Goal: Transaction & Acquisition: Purchase product/service

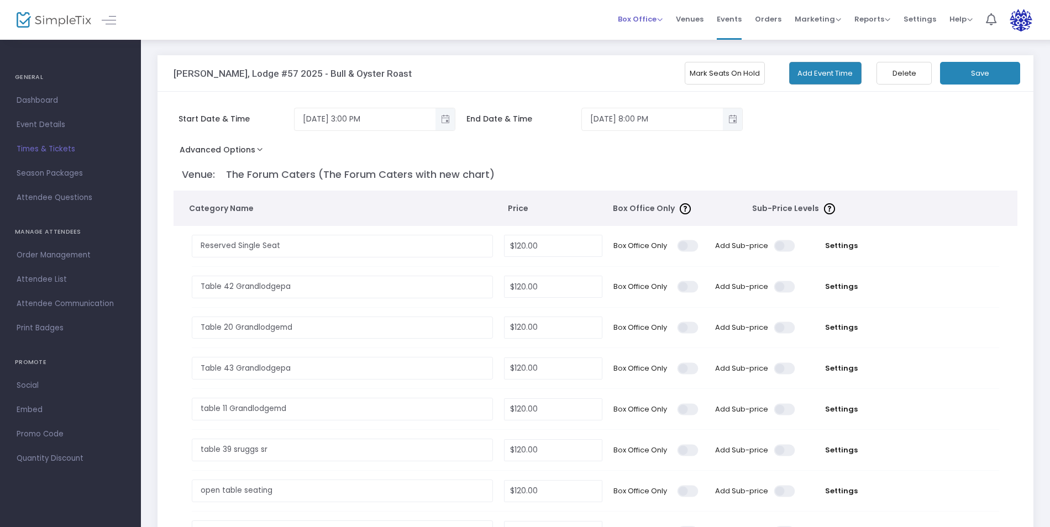
click at [633, 21] on span "Box Office" at bounding box center [640, 19] width 45 height 10
click at [641, 38] on li "Sell Tickets" at bounding box center [657, 38] width 79 height 22
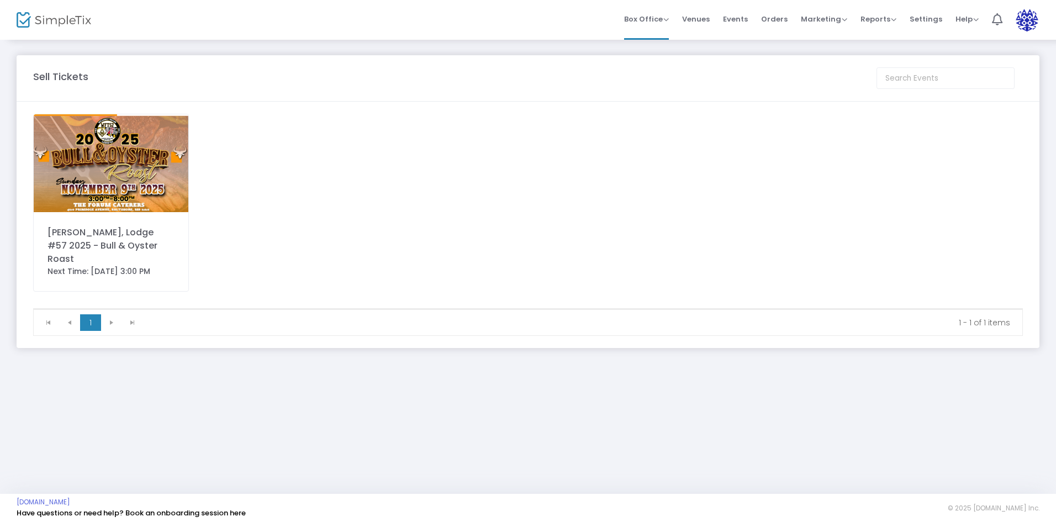
click at [141, 175] on img at bounding box center [111, 163] width 155 height 98
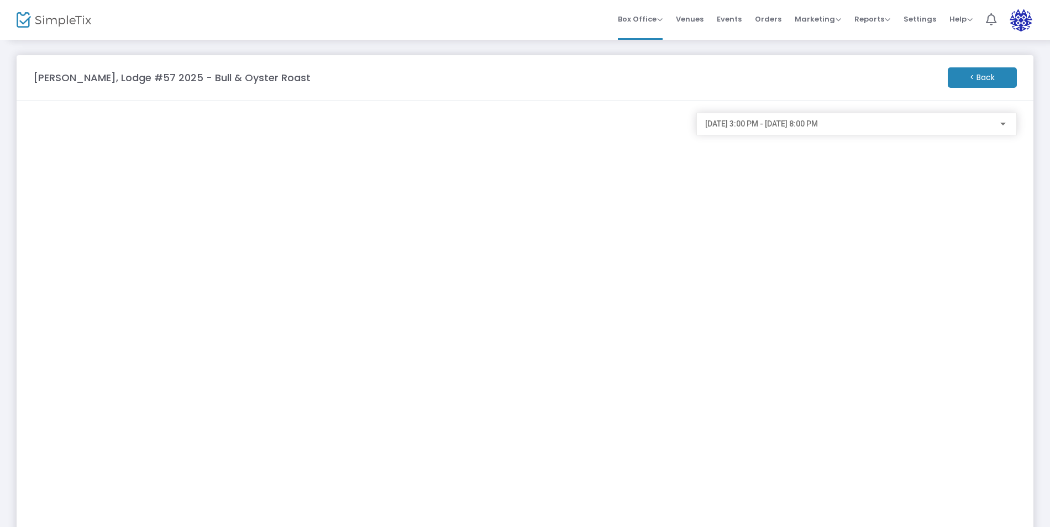
click at [993, 87] on m-button "< Back" at bounding box center [982, 77] width 69 height 20
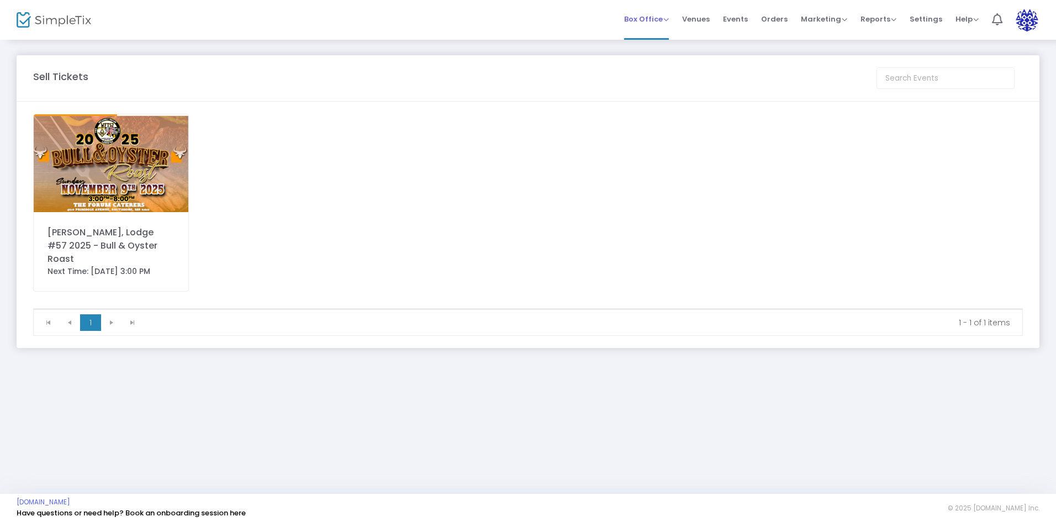
click at [654, 18] on span "Box Office" at bounding box center [646, 19] width 45 height 10
click at [656, 39] on li "Sell Tickets" at bounding box center [663, 38] width 79 height 22
click at [115, 173] on img at bounding box center [111, 163] width 155 height 98
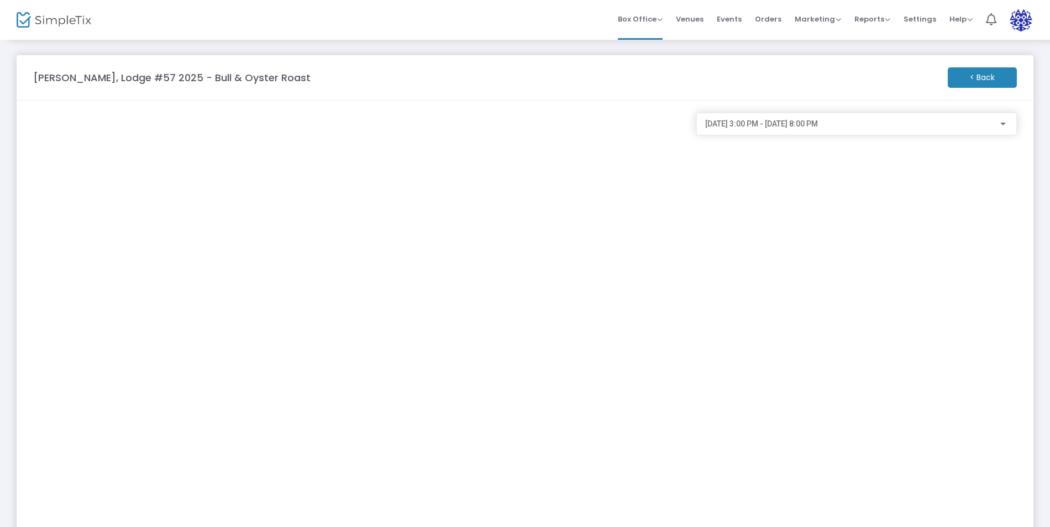
click at [995, 81] on m-button "< Back" at bounding box center [982, 77] width 69 height 20
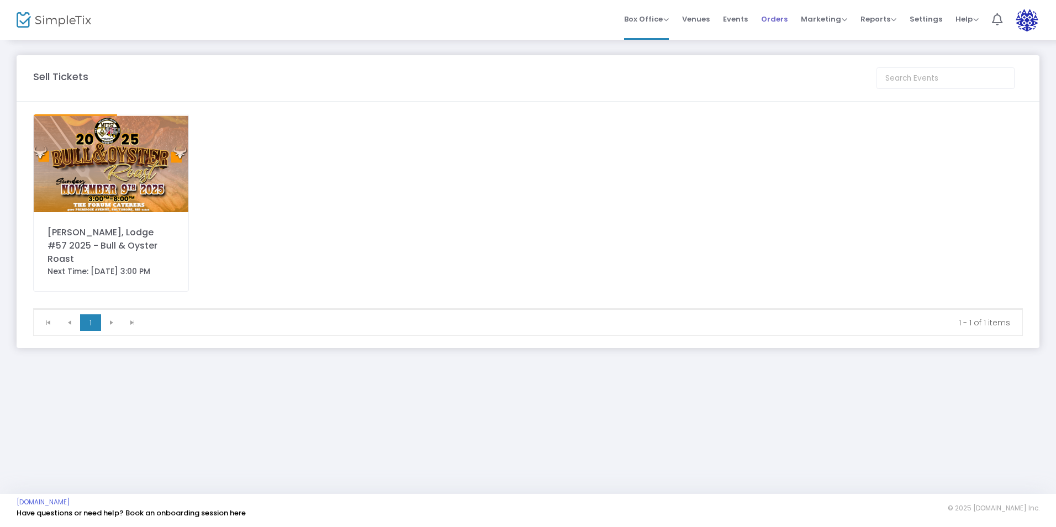
click at [771, 17] on span "Orders" at bounding box center [774, 19] width 27 height 28
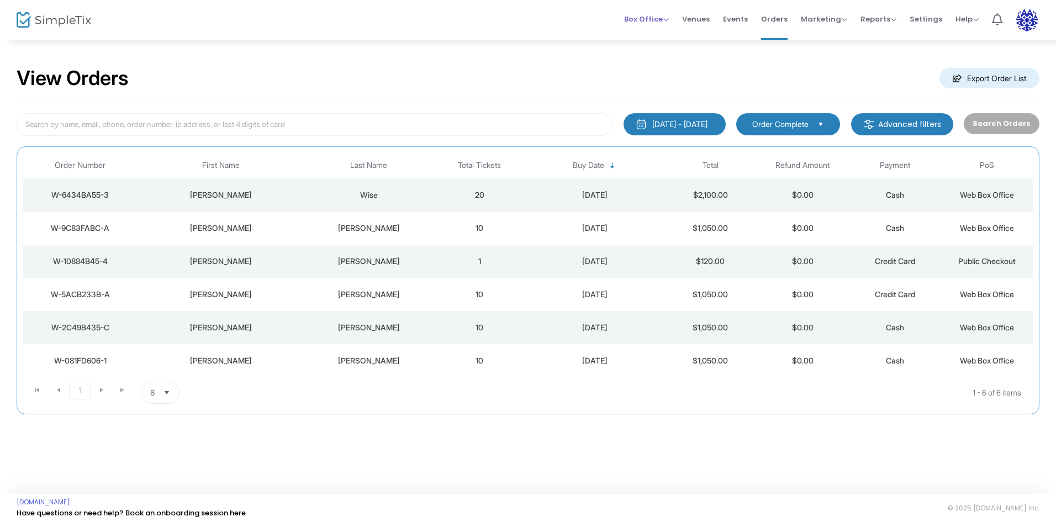
click at [664, 19] on span "Box Office" at bounding box center [646, 19] width 45 height 10
click at [662, 38] on li "Sell Tickets" at bounding box center [663, 38] width 79 height 22
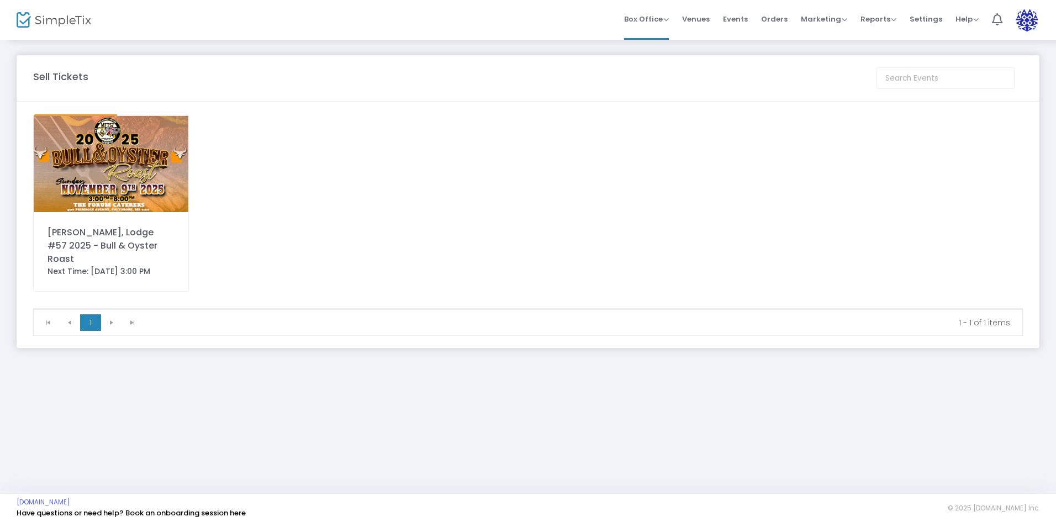
click at [104, 153] on img at bounding box center [111, 163] width 155 height 98
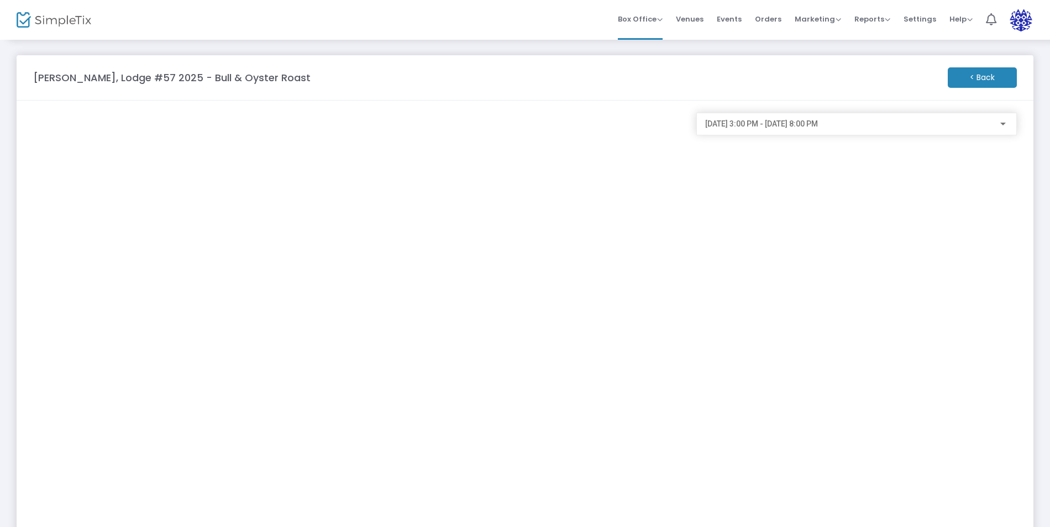
click at [1004, 120] on div at bounding box center [1003, 124] width 10 height 9
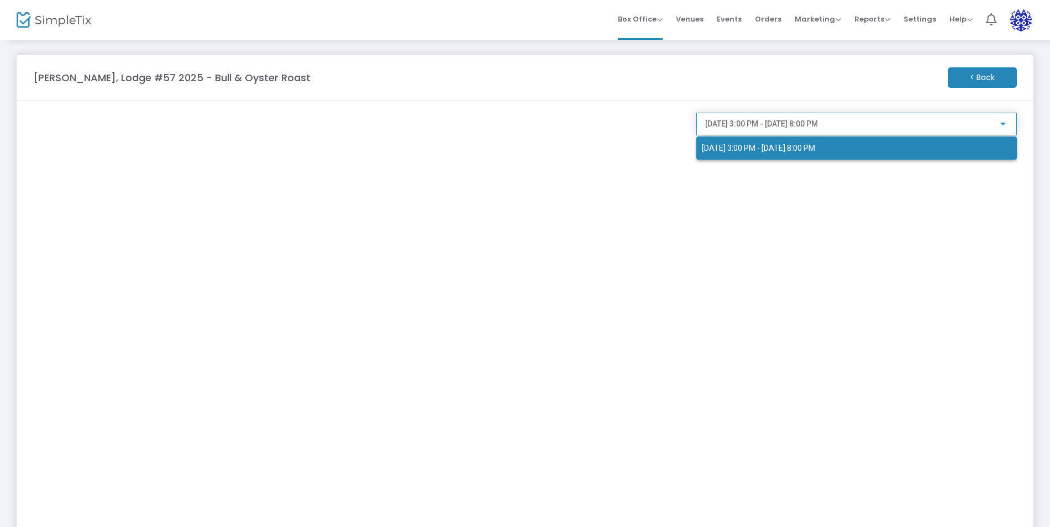
click at [1004, 120] on div at bounding box center [525, 263] width 1050 height 527
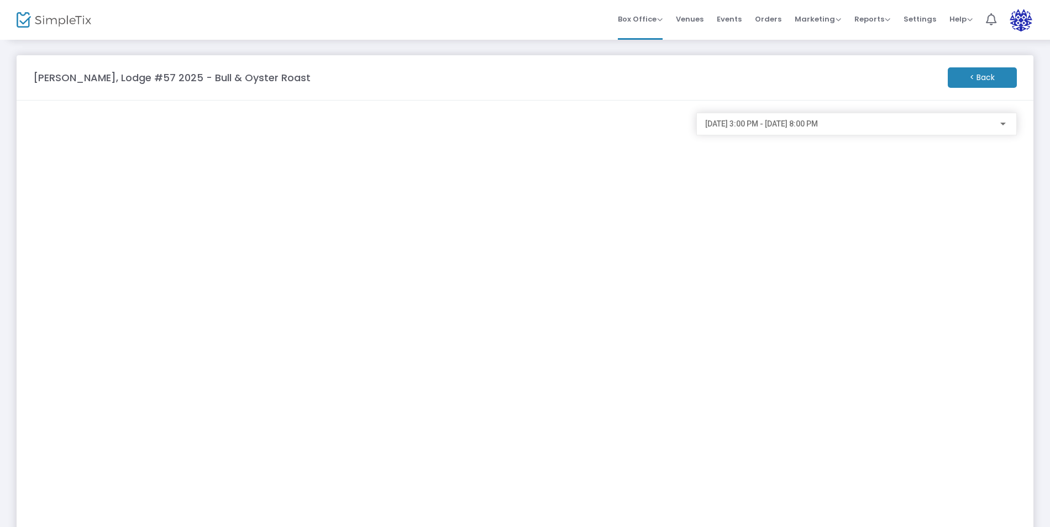
click at [982, 74] on m-button "< Back" at bounding box center [982, 77] width 69 height 20
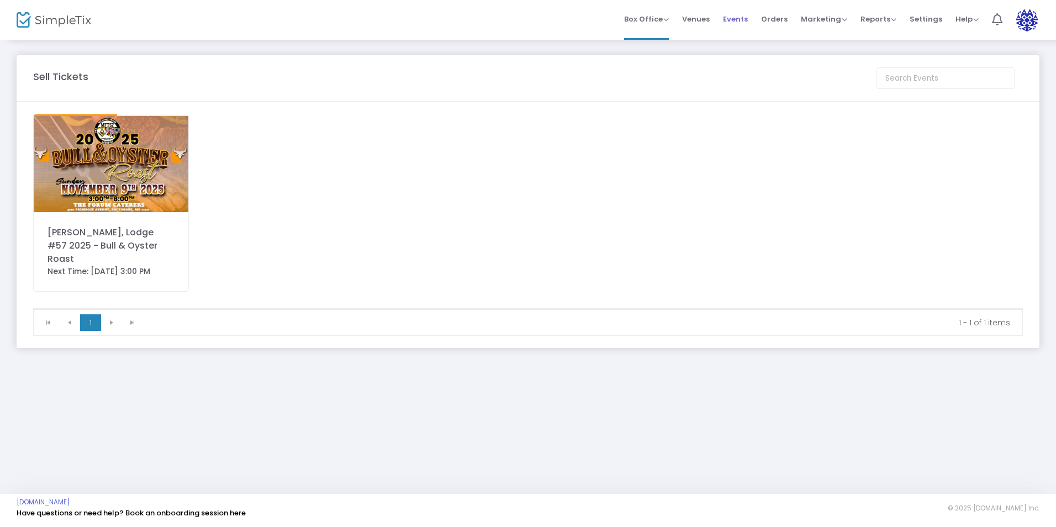
click at [734, 18] on span "Events" at bounding box center [735, 19] width 25 height 28
